Goal: Transaction & Acquisition: Obtain resource

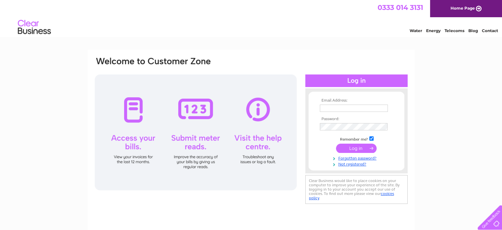
click at [337, 108] on input "text" at bounding box center [354, 107] width 68 height 7
type input "[EMAIL_ADDRESS][DOMAIN_NAME]"
click at [360, 149] on input "submit" at bounding box center [356, 148] width 41 height 9
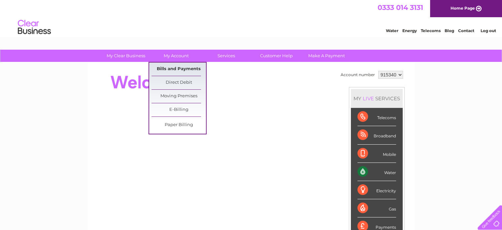
click at [195, 67] on link "Bills and Payments" at bounding box center [179, 68] width 55 height 13
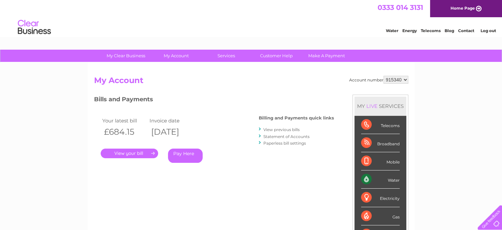
click at [133, 150] on link "." at bounding box center [129, 153] width 57 height 10
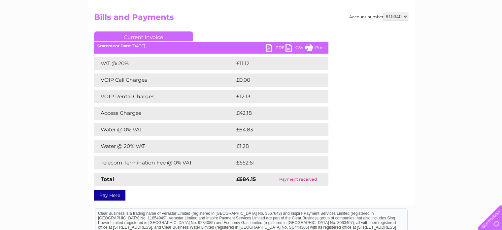
scroll to position [66, 0]
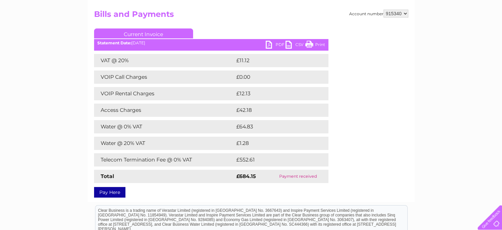
click at [268, 43] on link "PDF" at bounding box center [276, 46] width 20 height 10
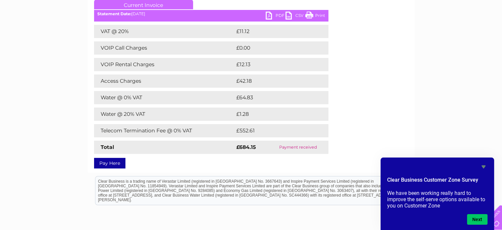
scroll to position [0, 0]
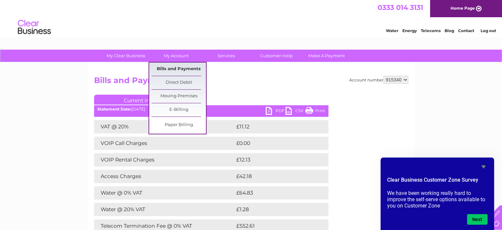
click at [185, 69] on link "Bills and Payments" at bounding box center [179, 68] width 55 height 13
click at [186, 67] on link "Bills and Payments" at bounding box center [179, 68] width 55 height 13
click at [185, 67] on link "Bills and Payments" at bounding box center [179, 68] width 55 height 13
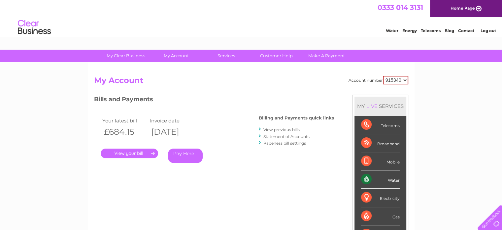
click at [406, 81] on select "915340" at bounding box center [395, 80] width 25 height 9
click at [426, 83] on div "My Clear Business Login Details My Details My Preferences Link Account My Accou…" at bounding box center [251, 222] width 502 height 345
click link "View previous bills"
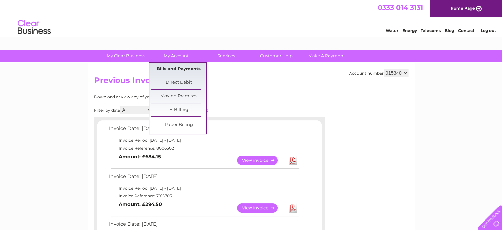
click at [183, 68] on link "Bills and Payments" at bounding box center [179, 68] width 55 height 13
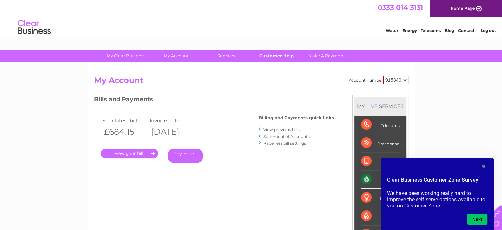
click at [281, 55] on link "Customer Help" at bounding box center [276, 56] width 55 height 12
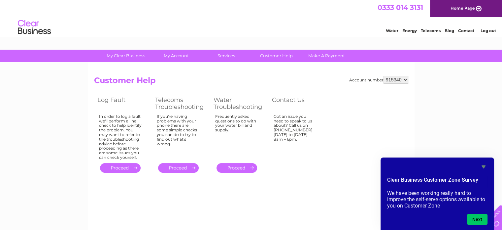
click at [487, 29] on link "Log out" at bounding box center [489, 30] width 16 height 5
